Goal: Find specific page/section: Find specific page/section

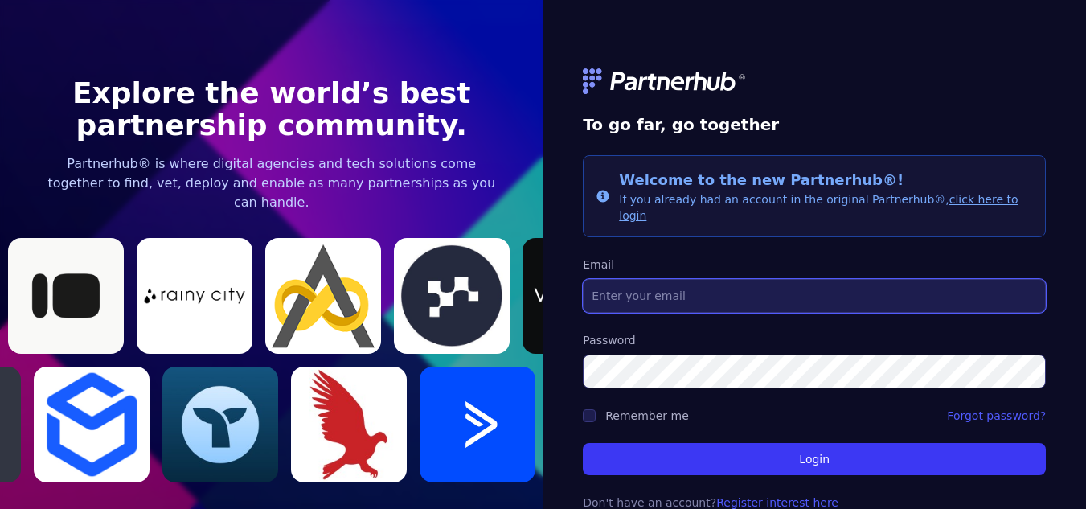
click at [682, 281] on input "Email" at bounding box center [814, 296] width 463 height 34
paste input "[EMAIL_ADDRESS][DOMAIN_NAME]"
type input "[EMAIL_ADDRESS][DOMAIN_NAME]"
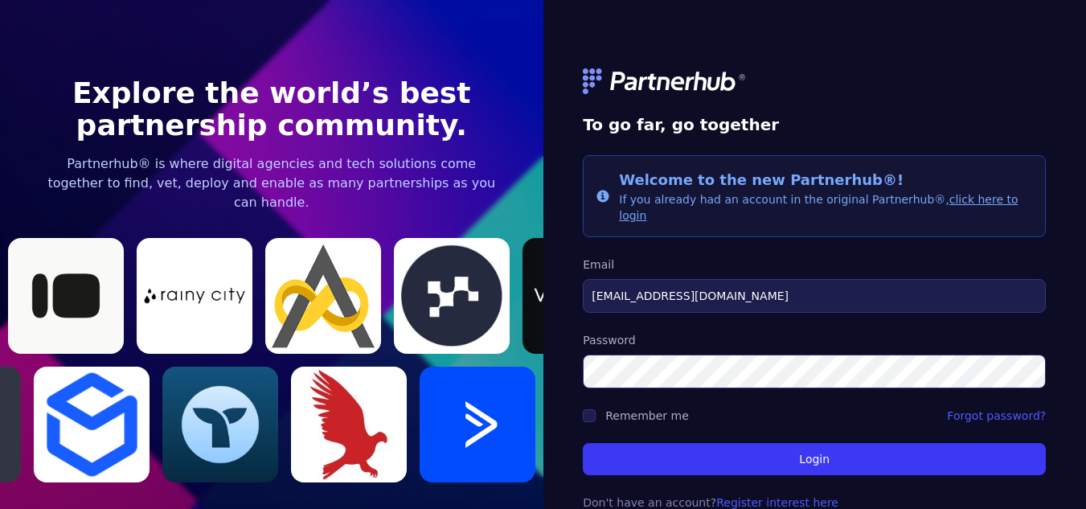
click at [619, 409] on label "Remember me" at bounding box center [648, 415] width 84 height 13
click at [596, 409] on input "Remember me" at bounding box center [589, 415] width 13 height 13
checkbox input "true"
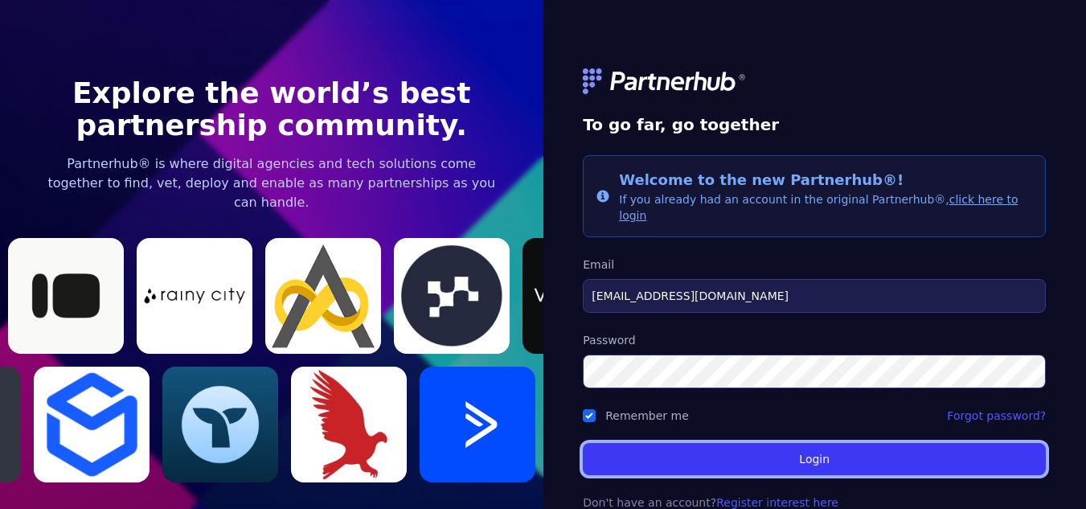
click at [704, 443] on button "Login" at bounding box center [814, 459] width 463 height 32
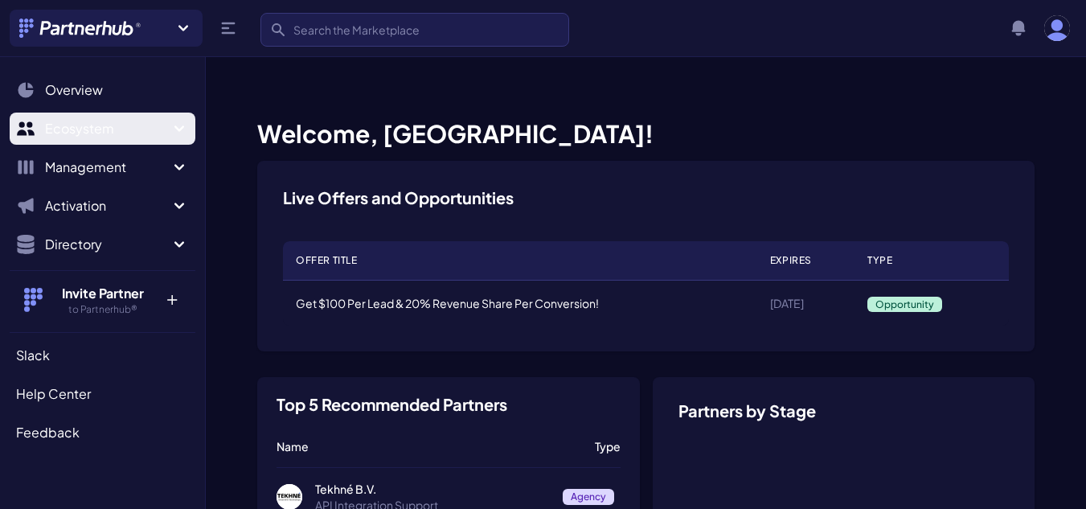
click at [157, 129] on span "Ecosystem" at bounding box center [107, 128] width 125 height 19
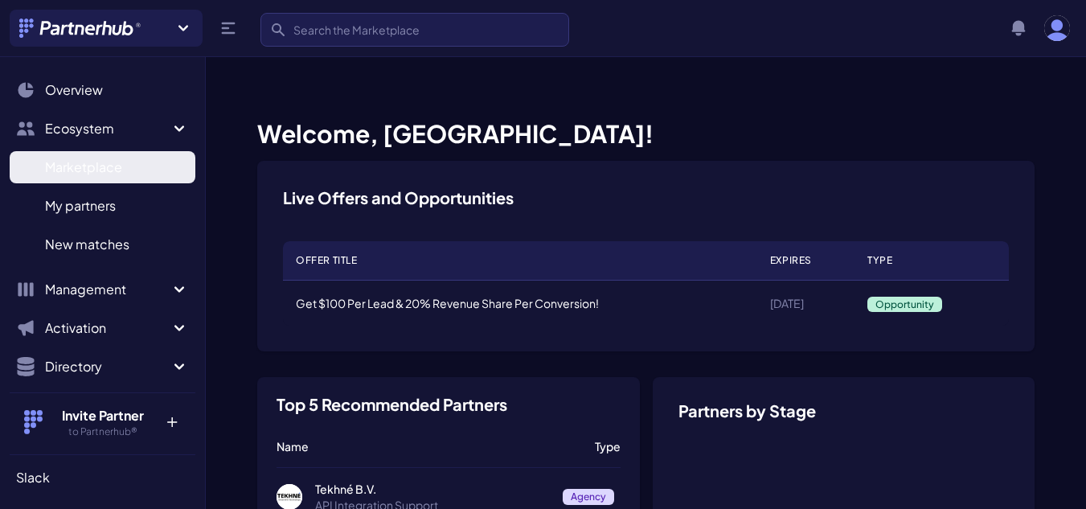
click at [100, 166] on span "Marketplace" at bounding box center [83, 167] width 77 height 19
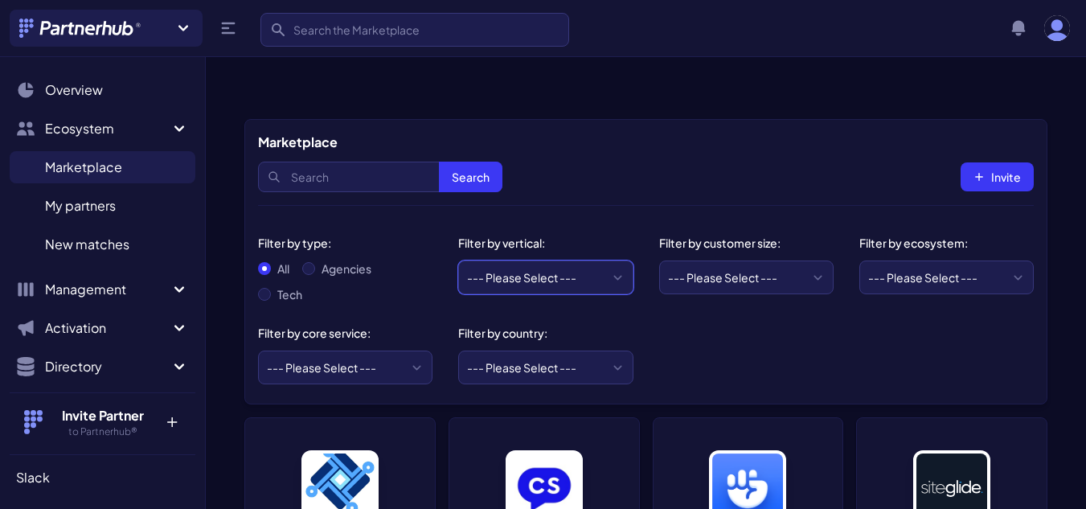
click at [617, 261] on select "--- Please Select --- eCommerce and consumer brands B2B and IT Local retailers …" at bounding box center [545, 278] width 175 height 34
click at [175, 23] on icon at bounding box center [183, 27] width 19 height 19
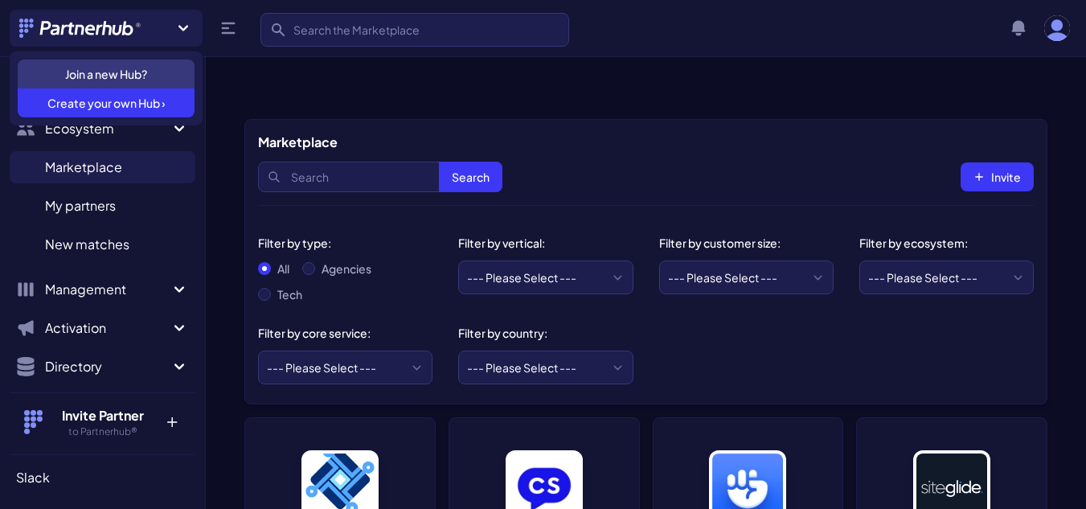
click at [175, 23] on icon at bounding box center [183, 27] width 19 height 19
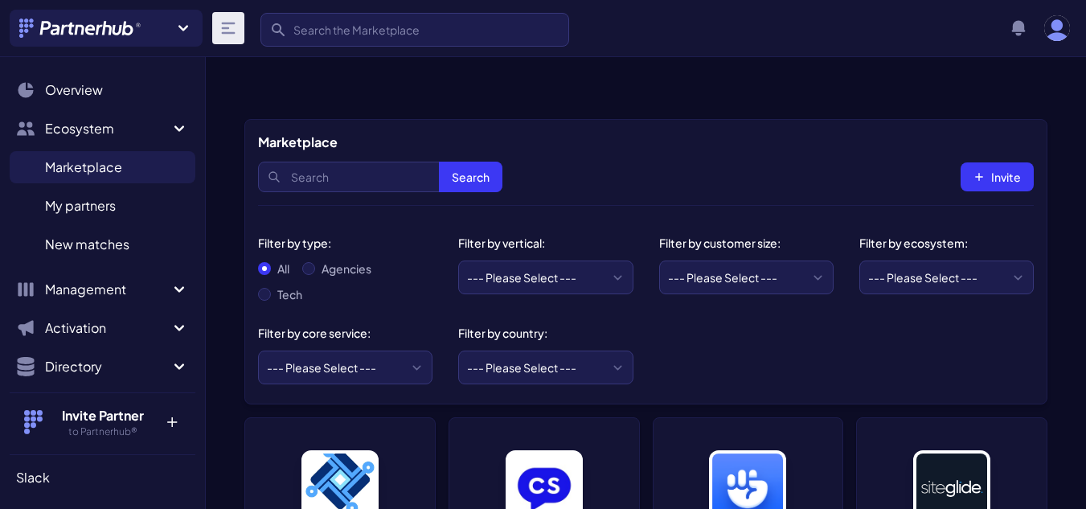
click at [228, 22] on icon at bounding box center [228, 27] width 19 height 19
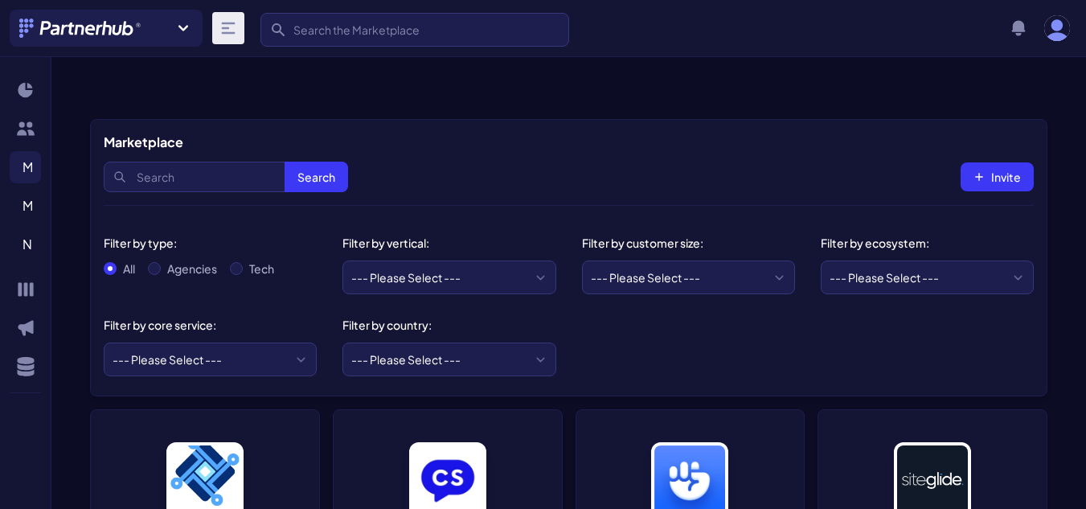
click at [228, 22] on icon at bounding box center [228, 27] width 19 height 19
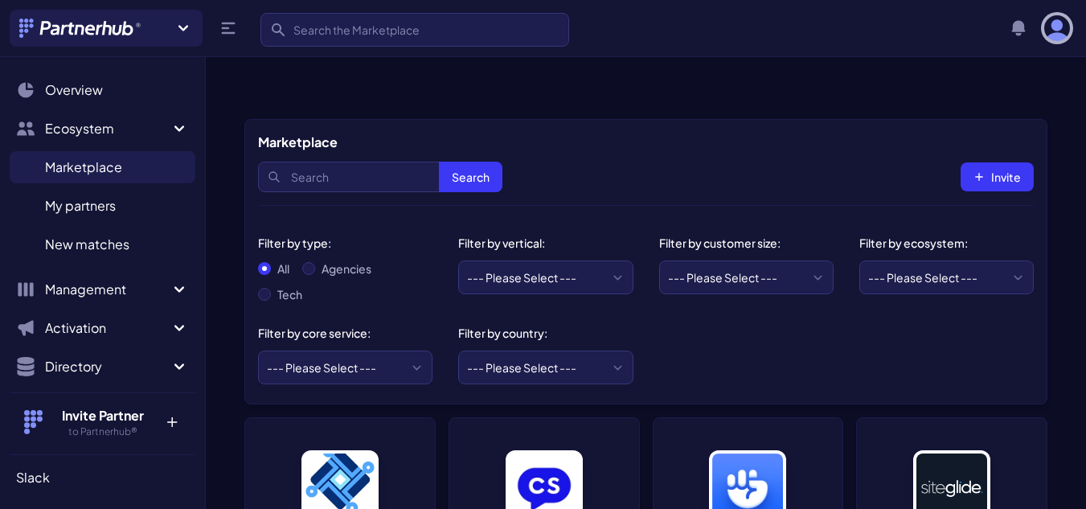
click at [1062, 36] on img "button" at bounding box center [1058, 28] width 26 height 26
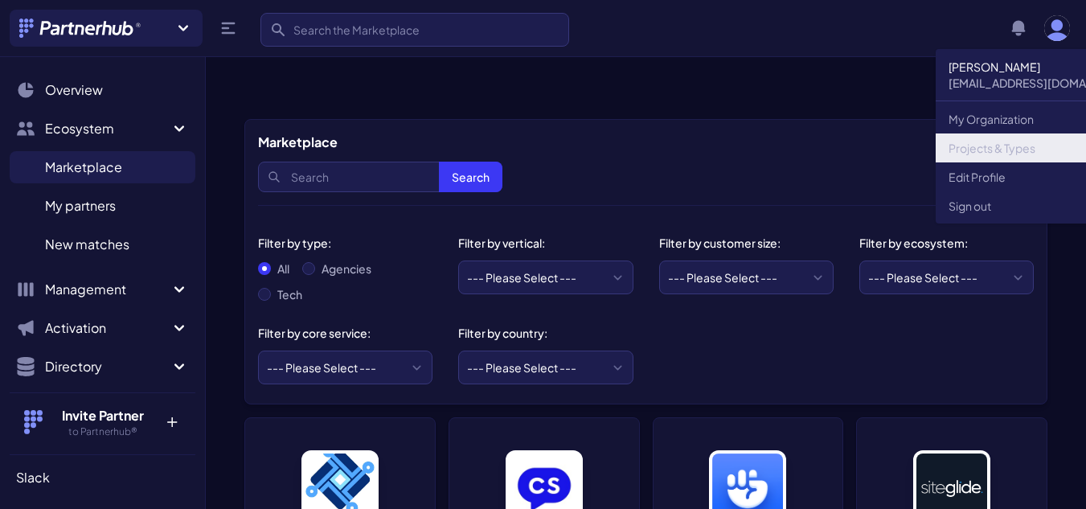
click at [1003, 144] on link "Projects & Types" at bounding box center [1044, 147] width 217 height 29
